Goal: Transaction & Acquisition: Purchase product/service

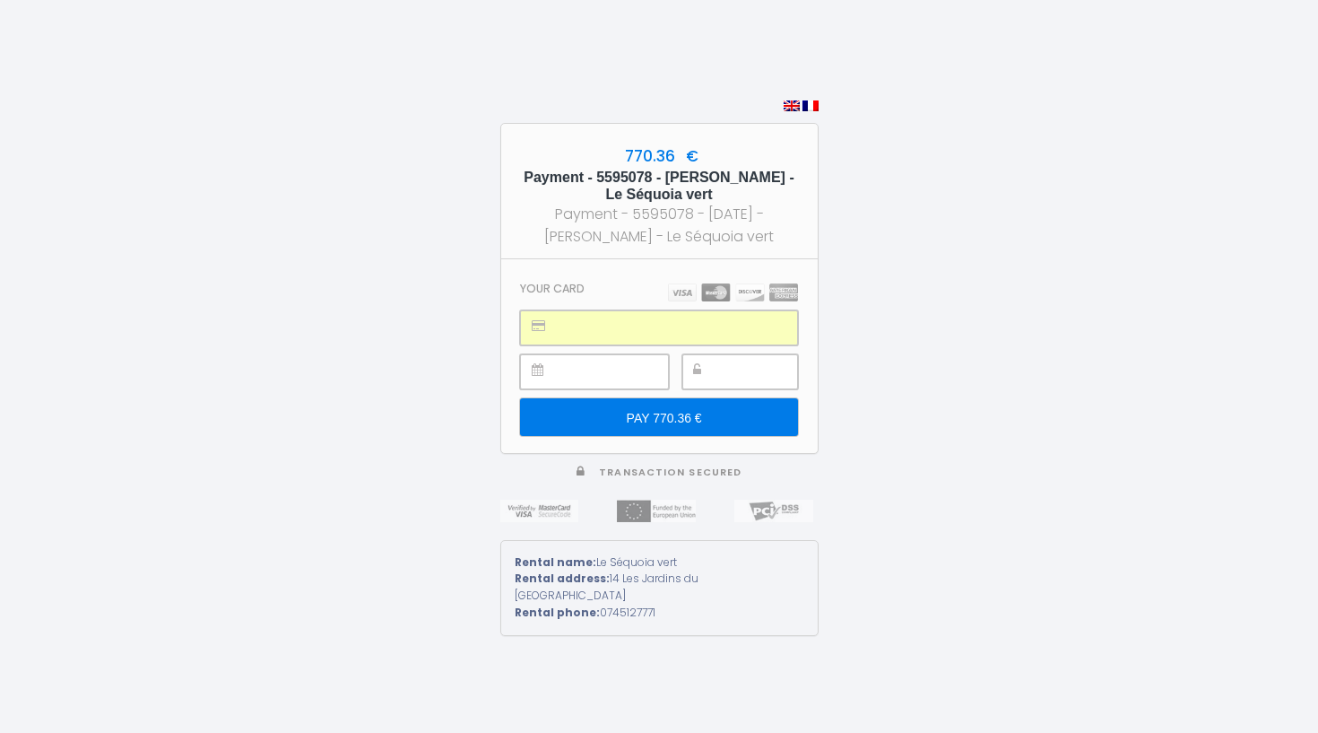
click at [711, 374] on div at bounding box center [740, 371] width 116 height 35
click at [655, 421] on input "PAY 770.36 €" at bounding box center [658, 417] width 277 height 38
click at [679, 419] on input "PAY 770.36 €" at bounding box center [658, 417] width 277 height 38
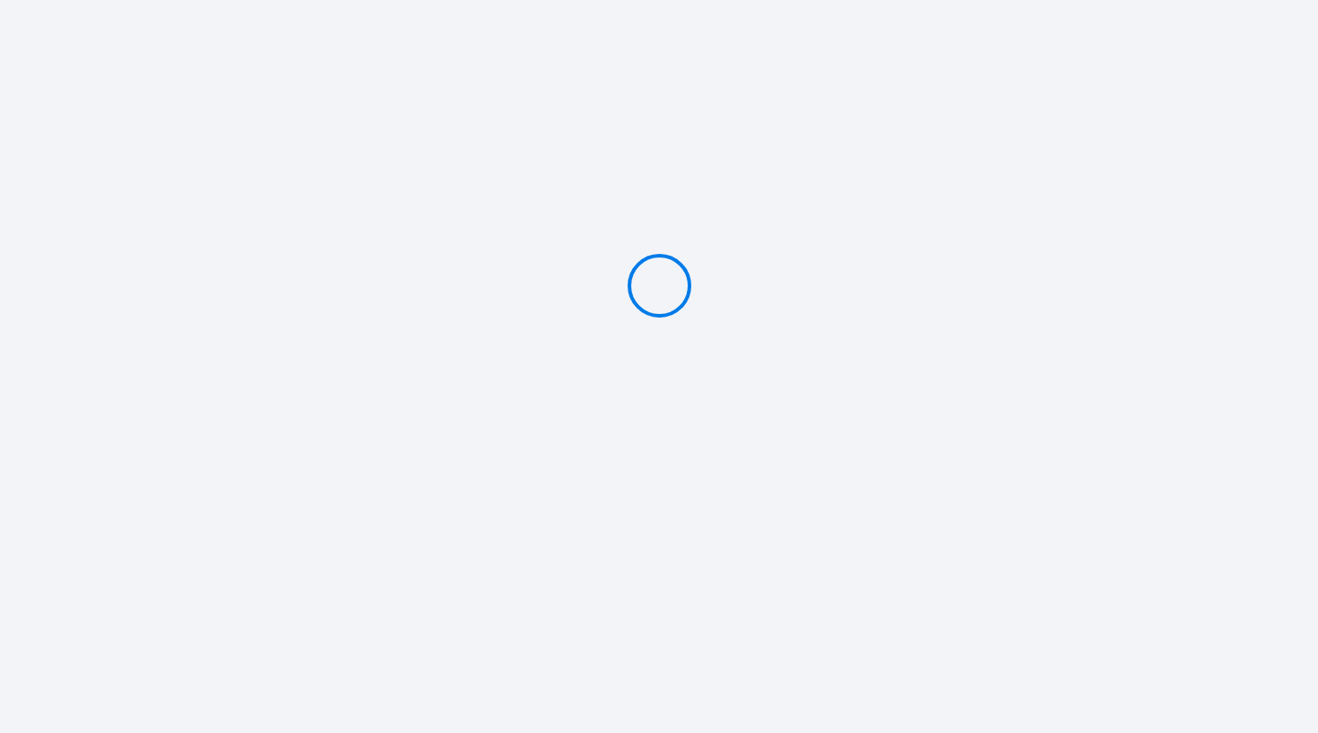
type input "PAY 770.36 €"
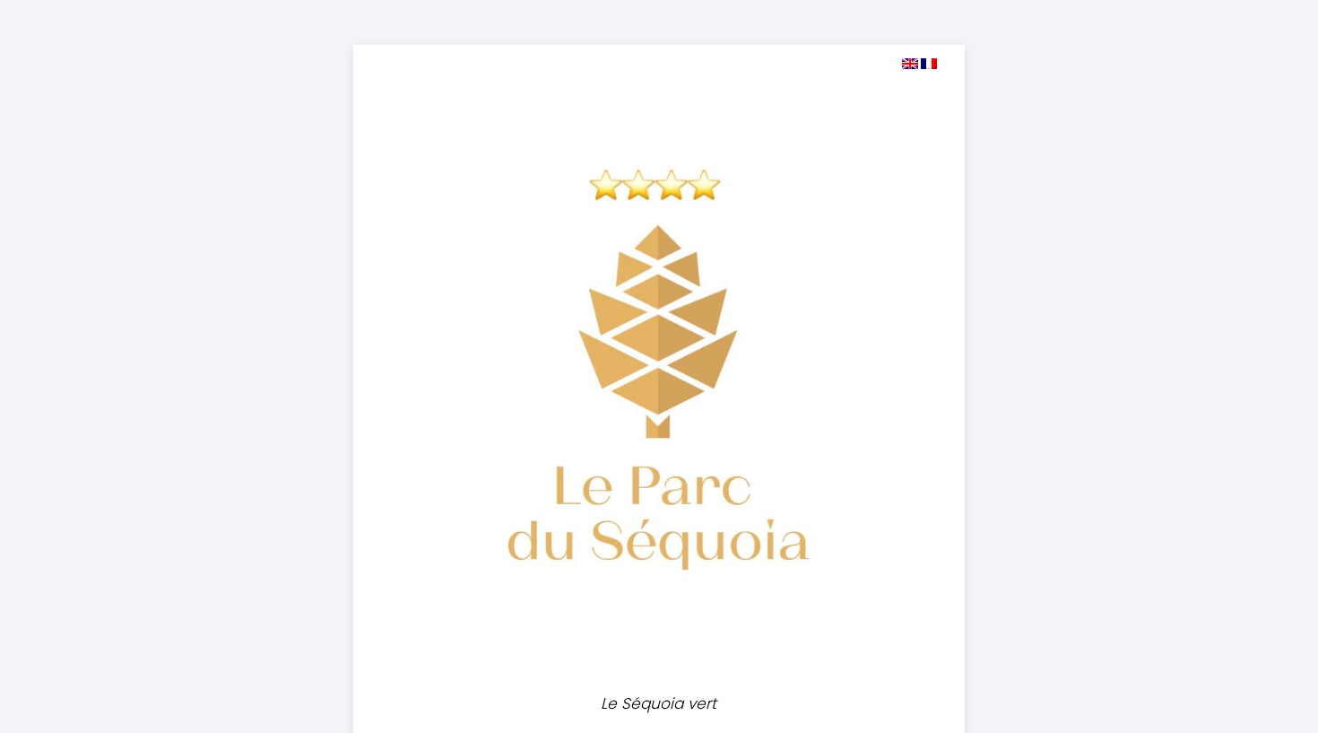
select select
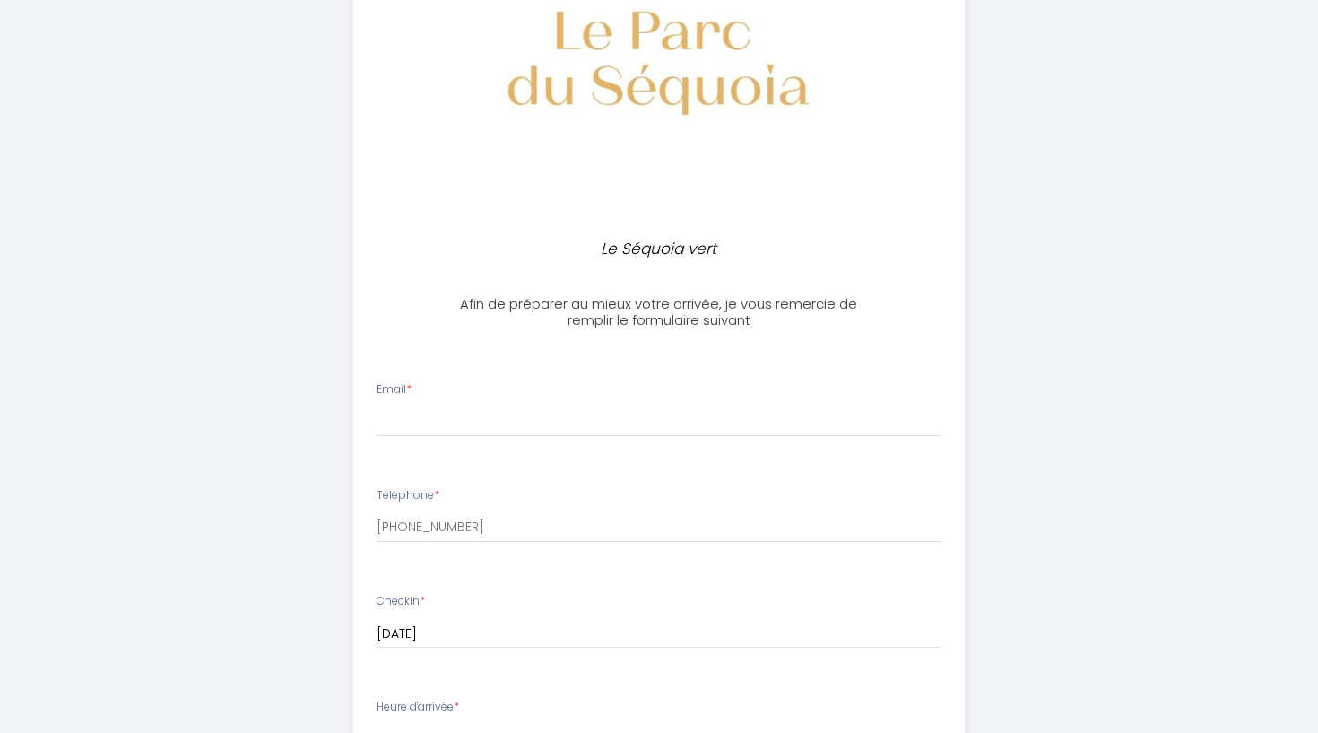
scroll to position [482, 0]
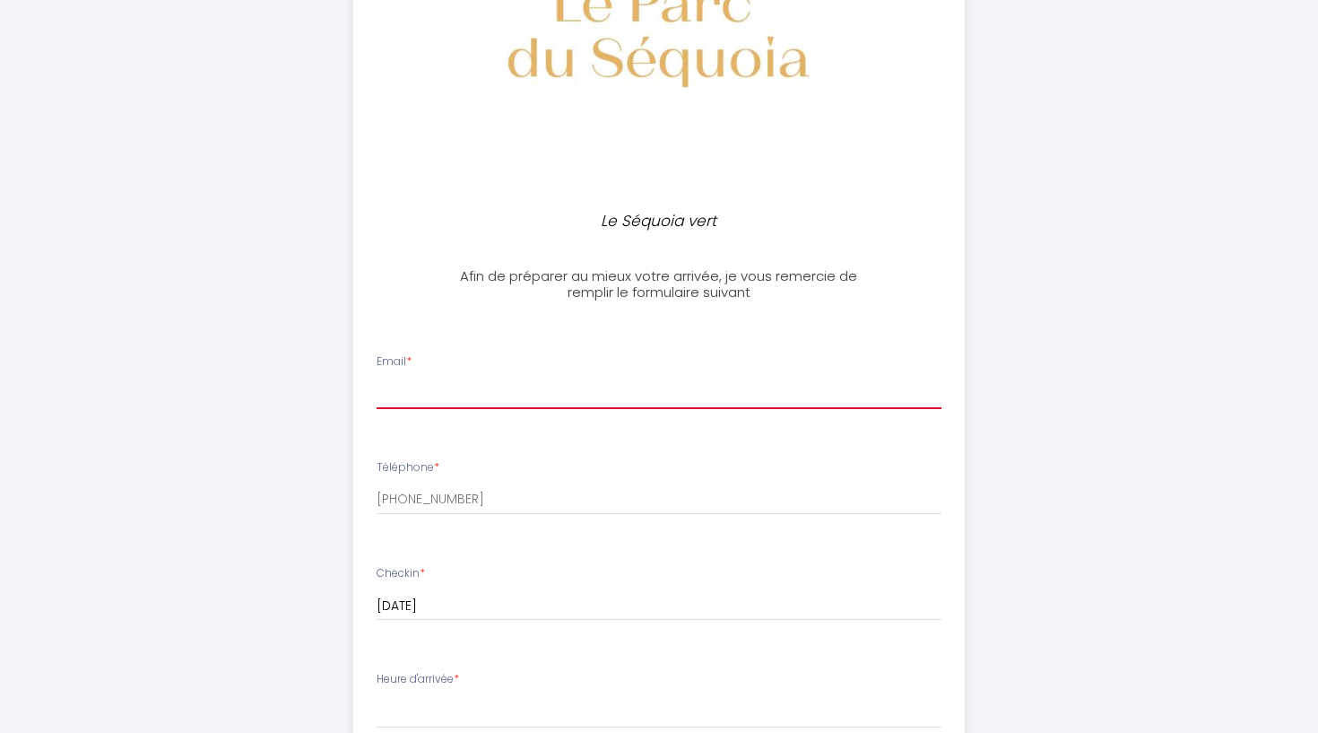
type input "[PERSON_NAME][EMAIL_ADDRESS][DOMAIN_NAME]"
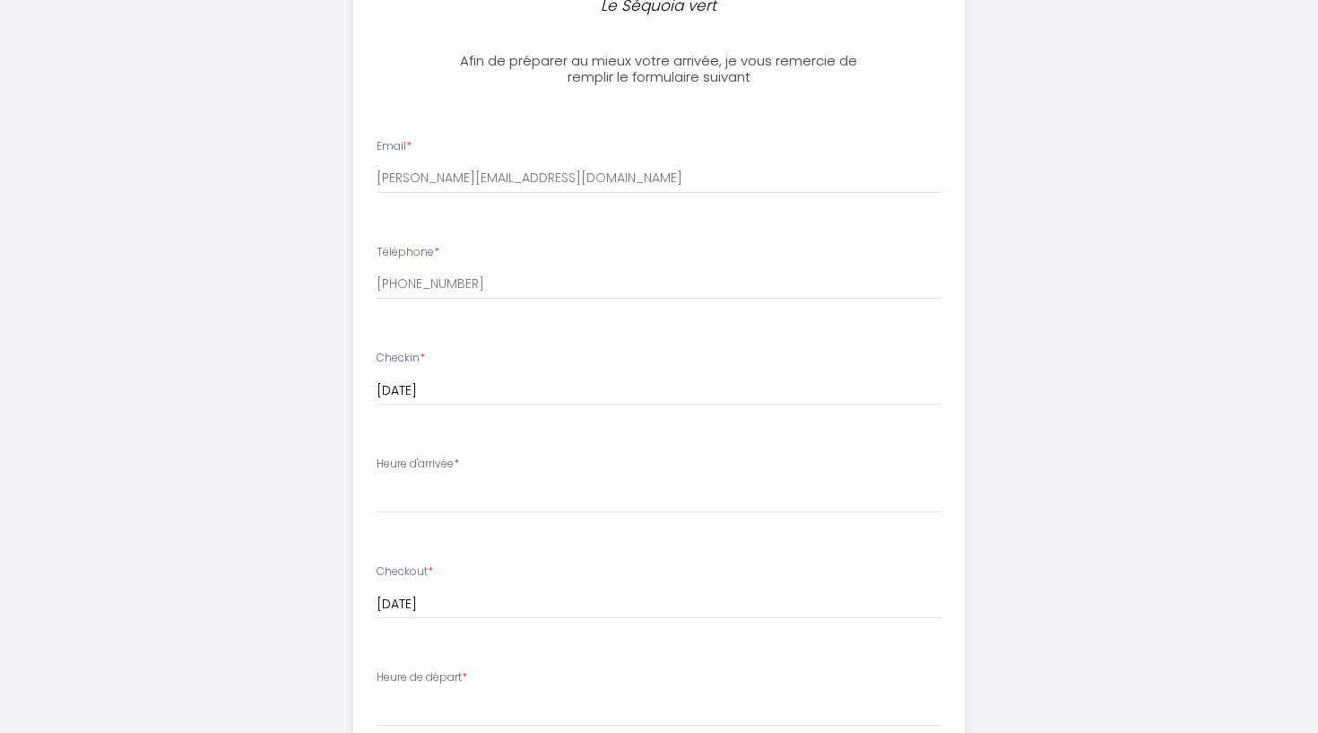
scroll to position [707, 0]
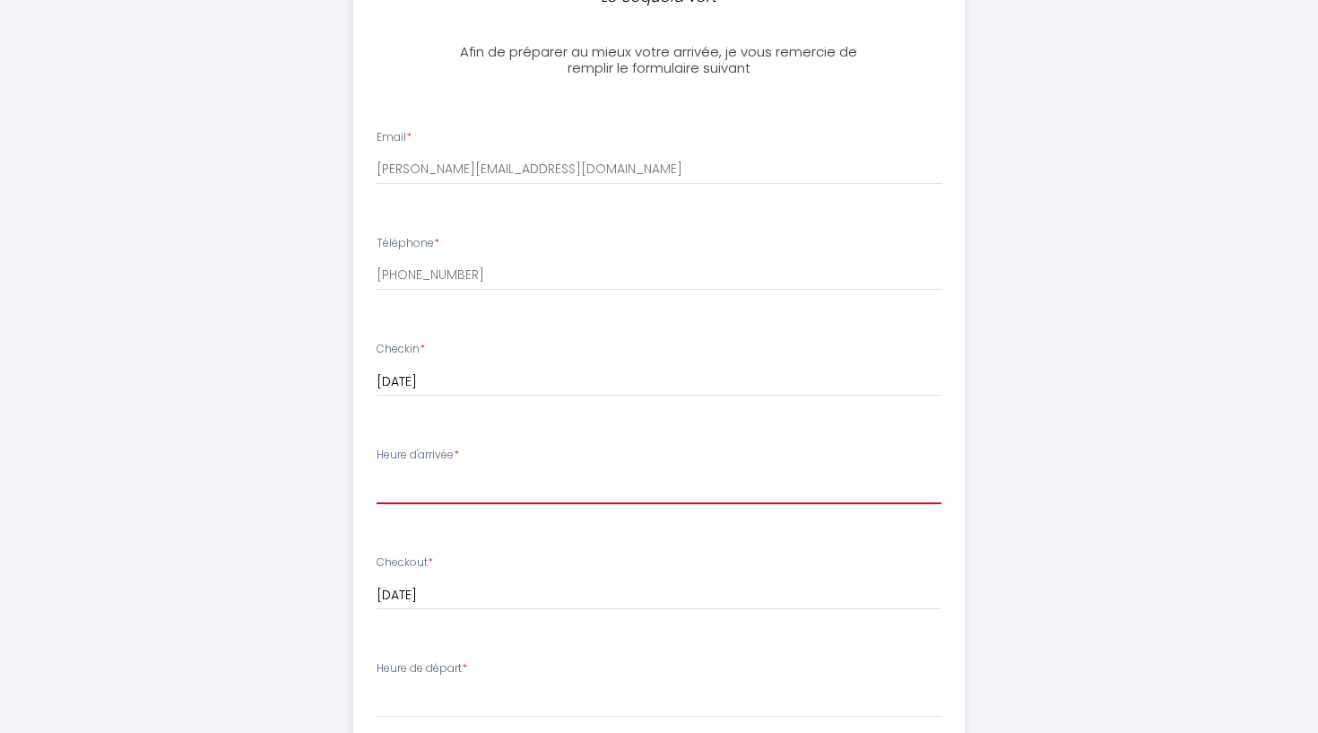
select select "16:00"
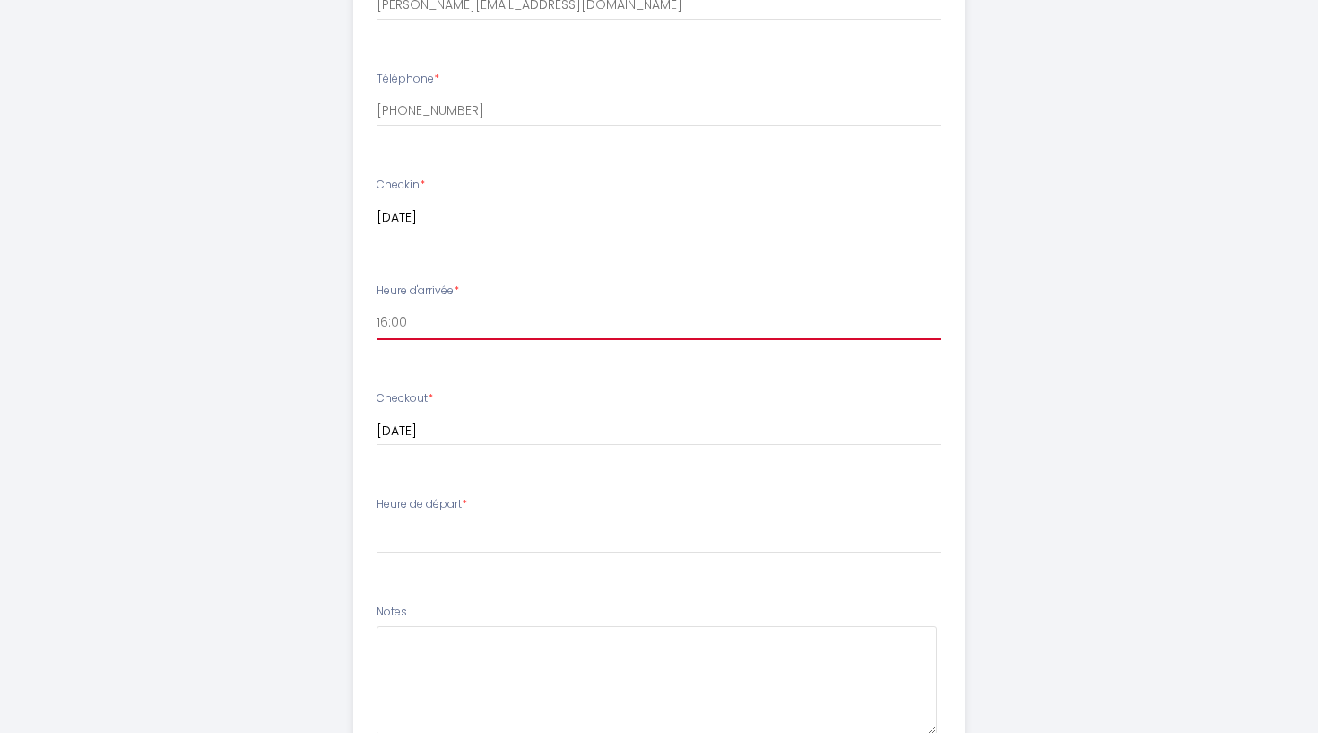
scroll to position [882, 0]
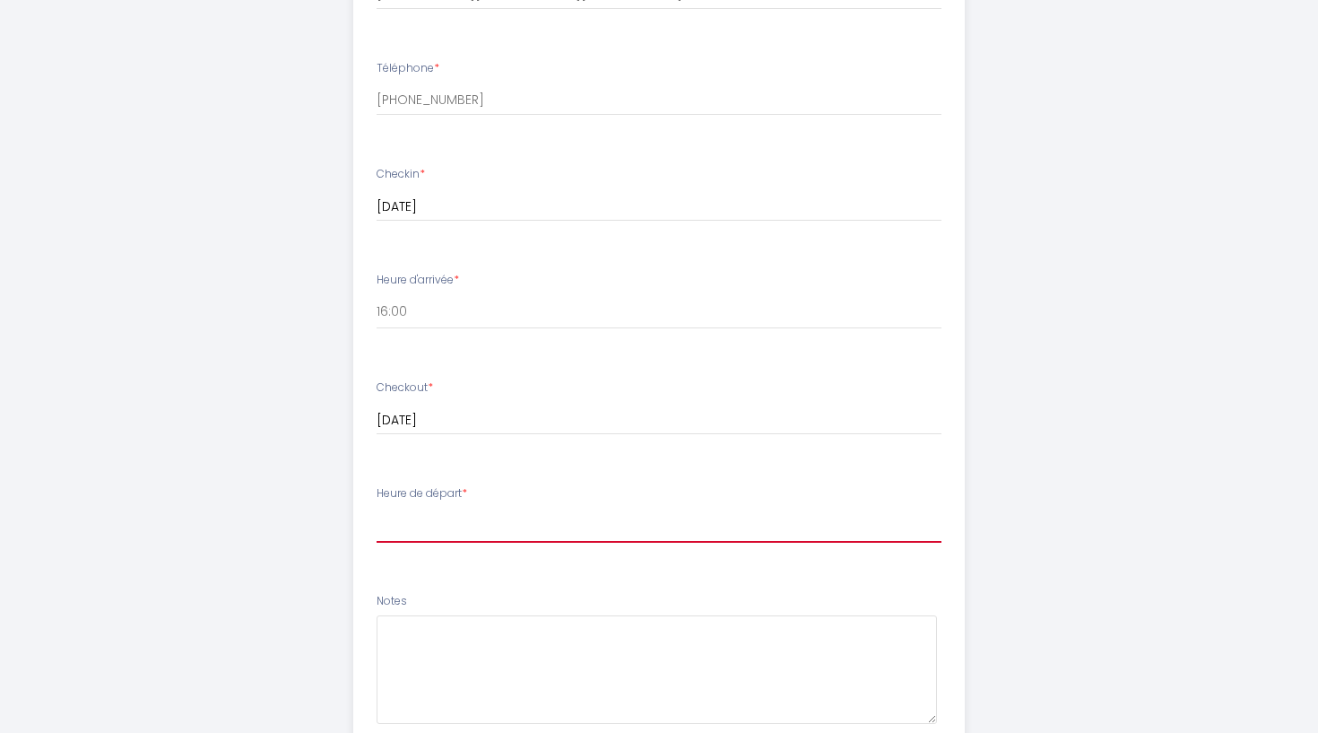
select select "09:00"
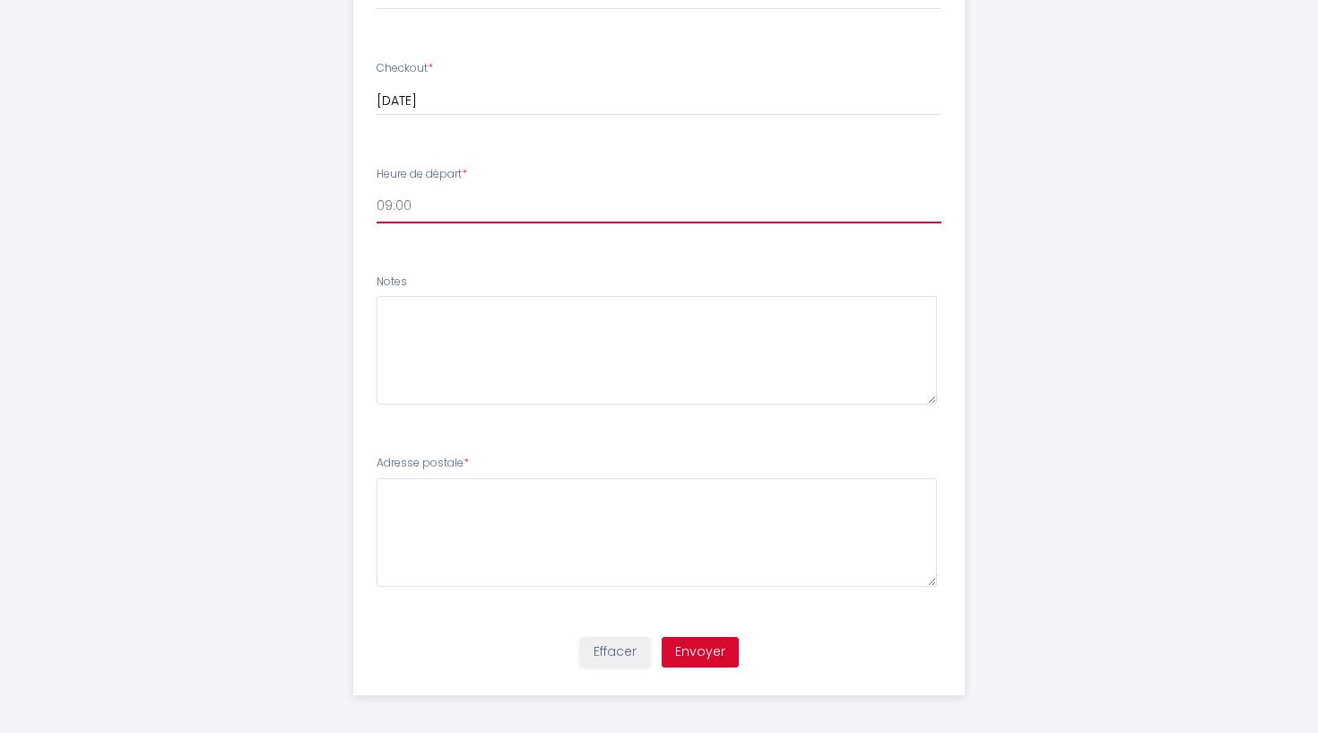
scroll to position [1200, 0]
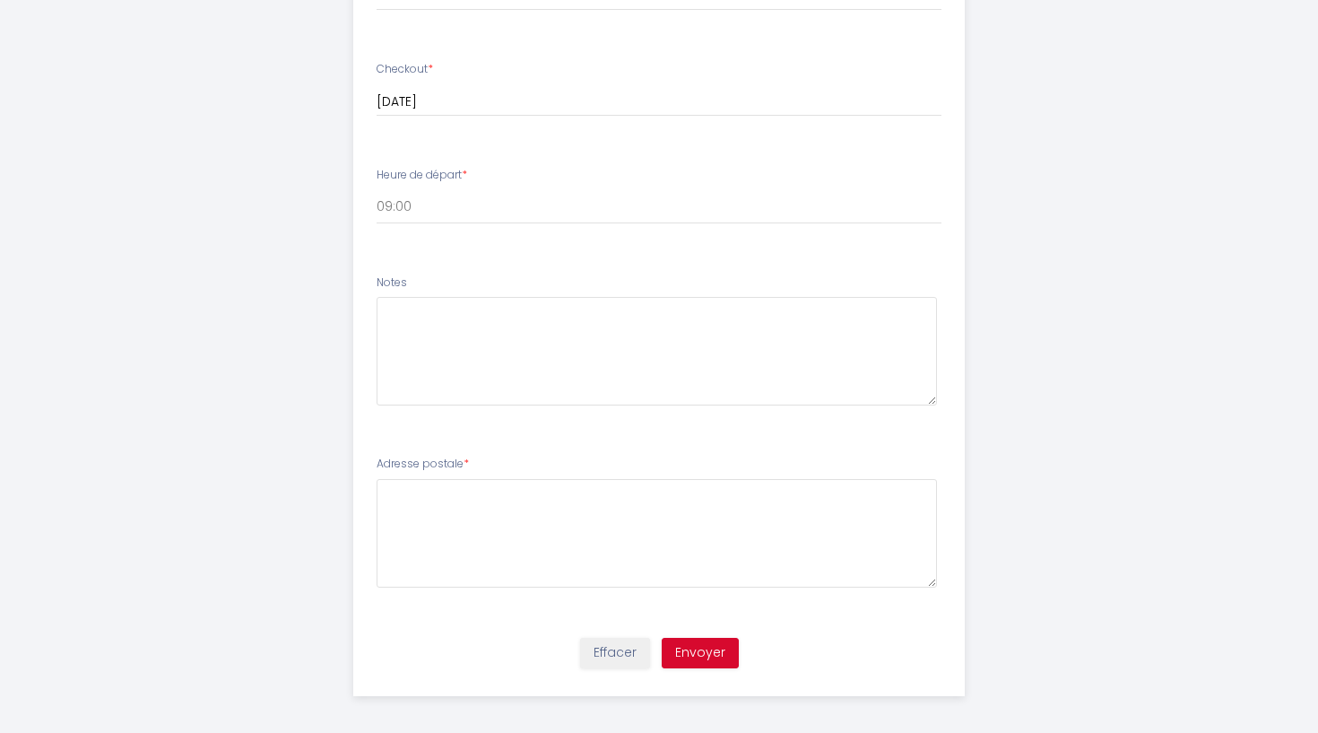
click at [712, 649] on button "Envoyer" at bounding box center [700, 653] width 77 height 30
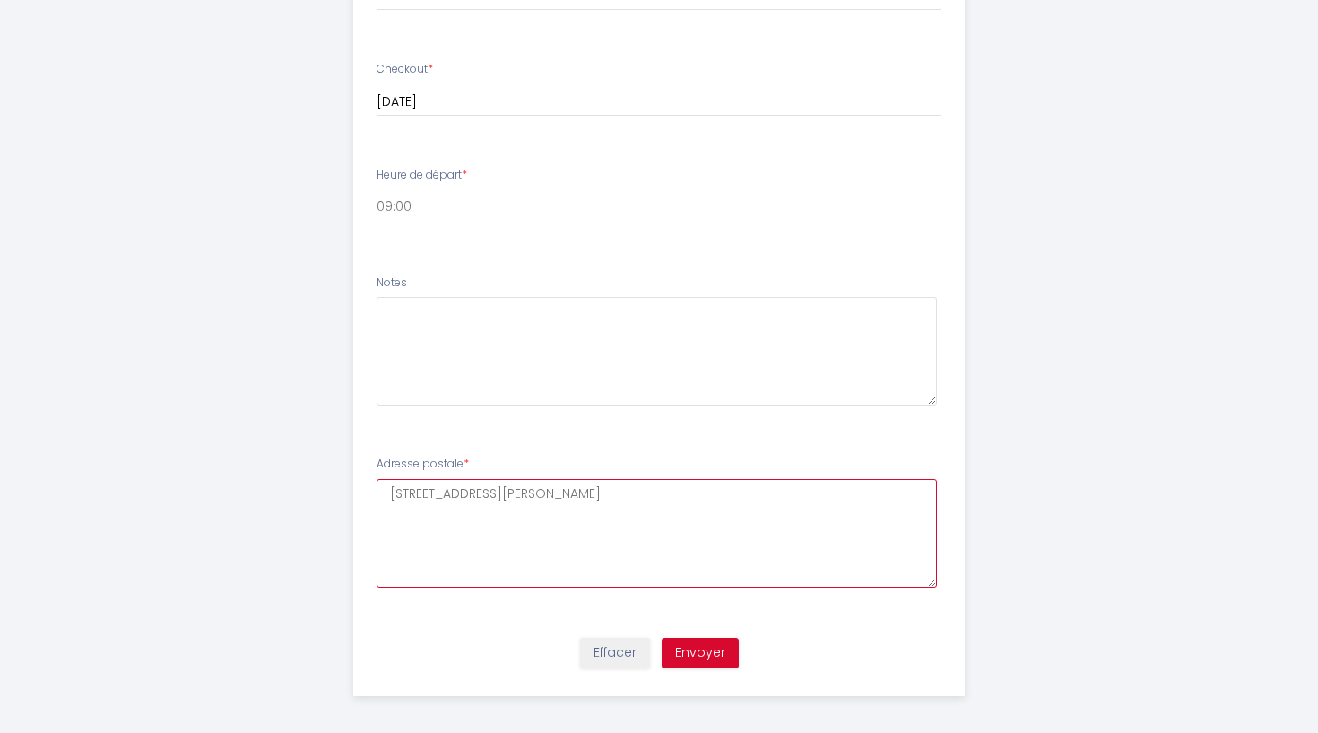
type postale7 "[STREET_ADDRESS][PERSON_NAME]"
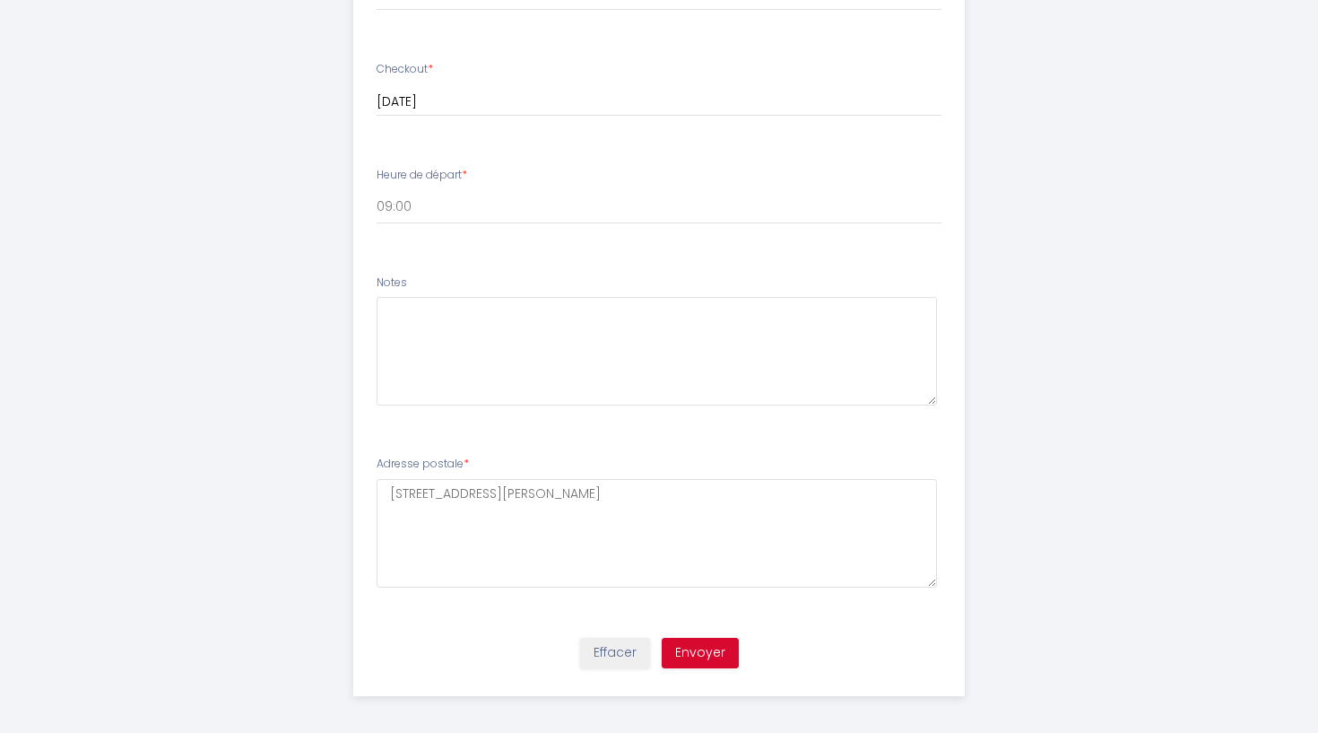
click at [689, 652] on button "Envoyer" at bounding box center [700, 653] width 77 height 30
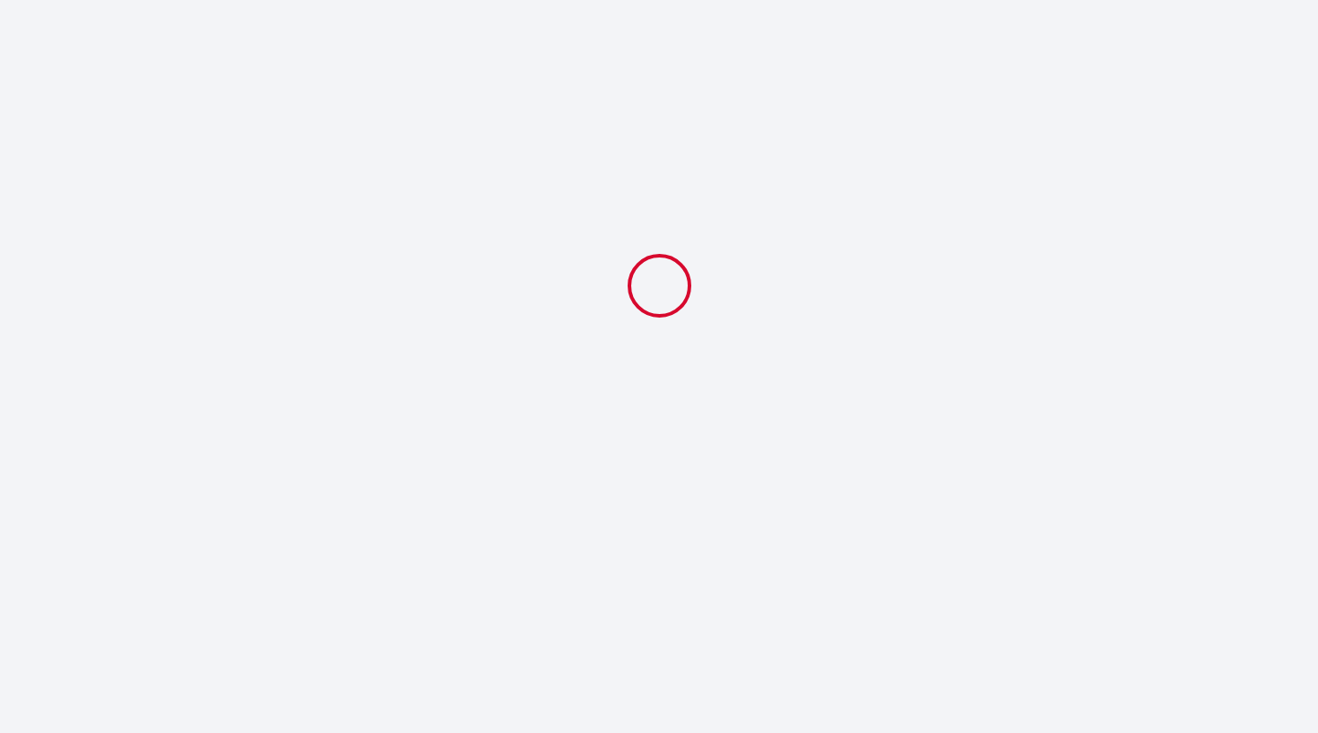
select select "09:00"
